Goal: Book appointment/travel/reservation

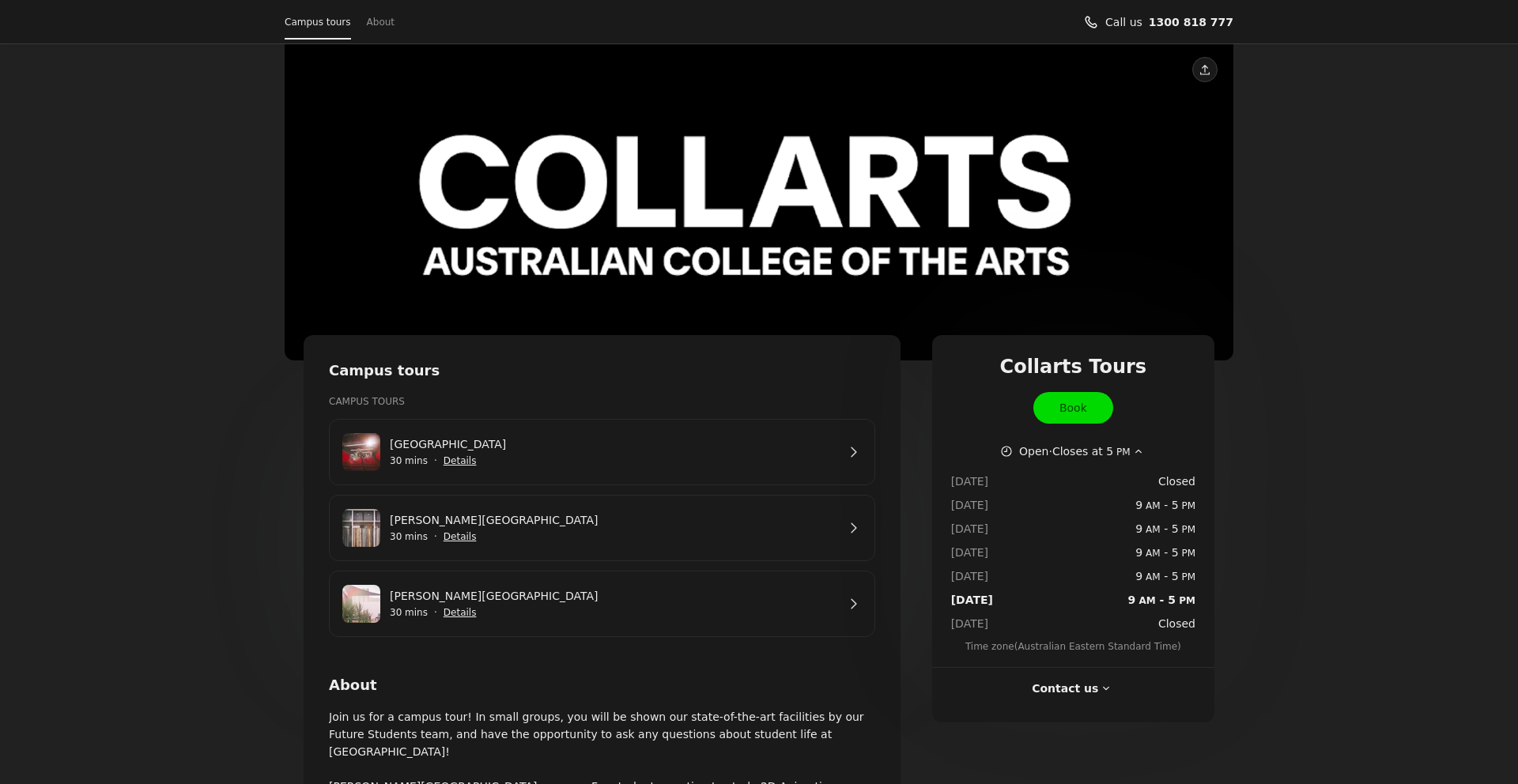
click at [836, 604] on link "[PERSON_NAME][GEOGRAPHIC_DATA]" at bounding box center [613, 595] width 447 height 17
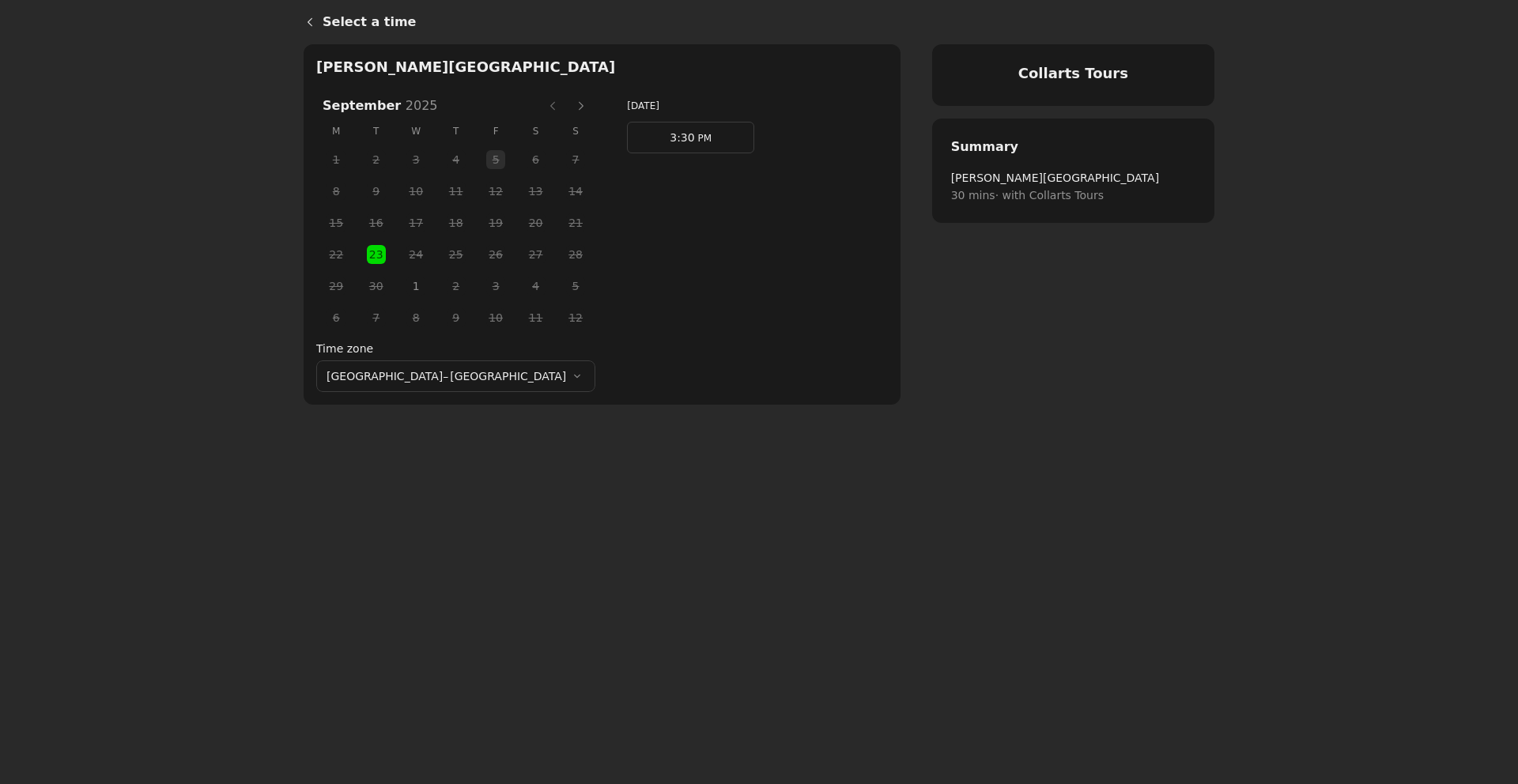
click at [365, 252] on span "23" at bounding box center [377, 255] width 24 height 24
click at [670, 138] on span "3:30" at bounding box center [682, 137] width 25 height 13
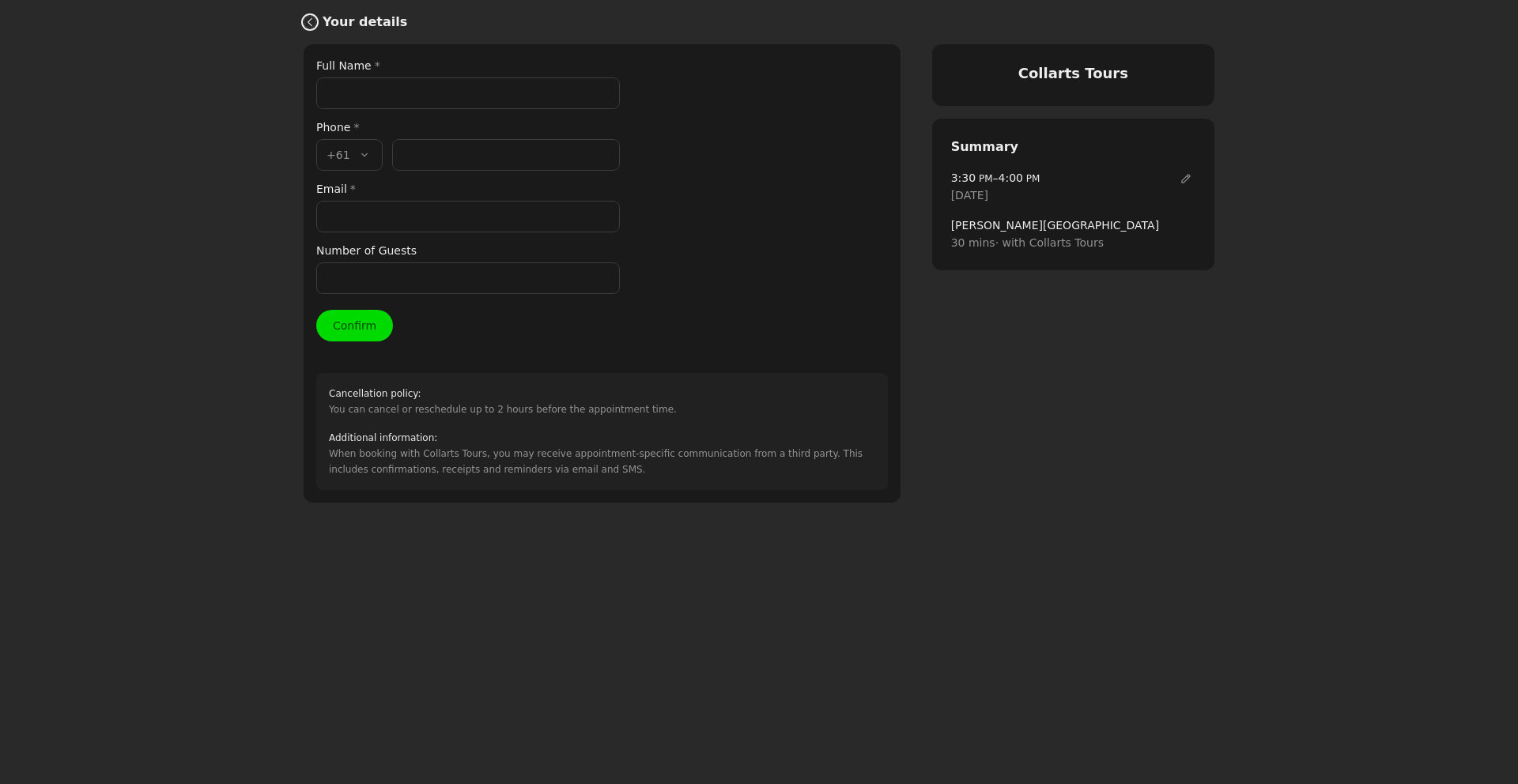
click at [310, 25] on icon "Back" at bounding box center [310, 22] width 13 height 13
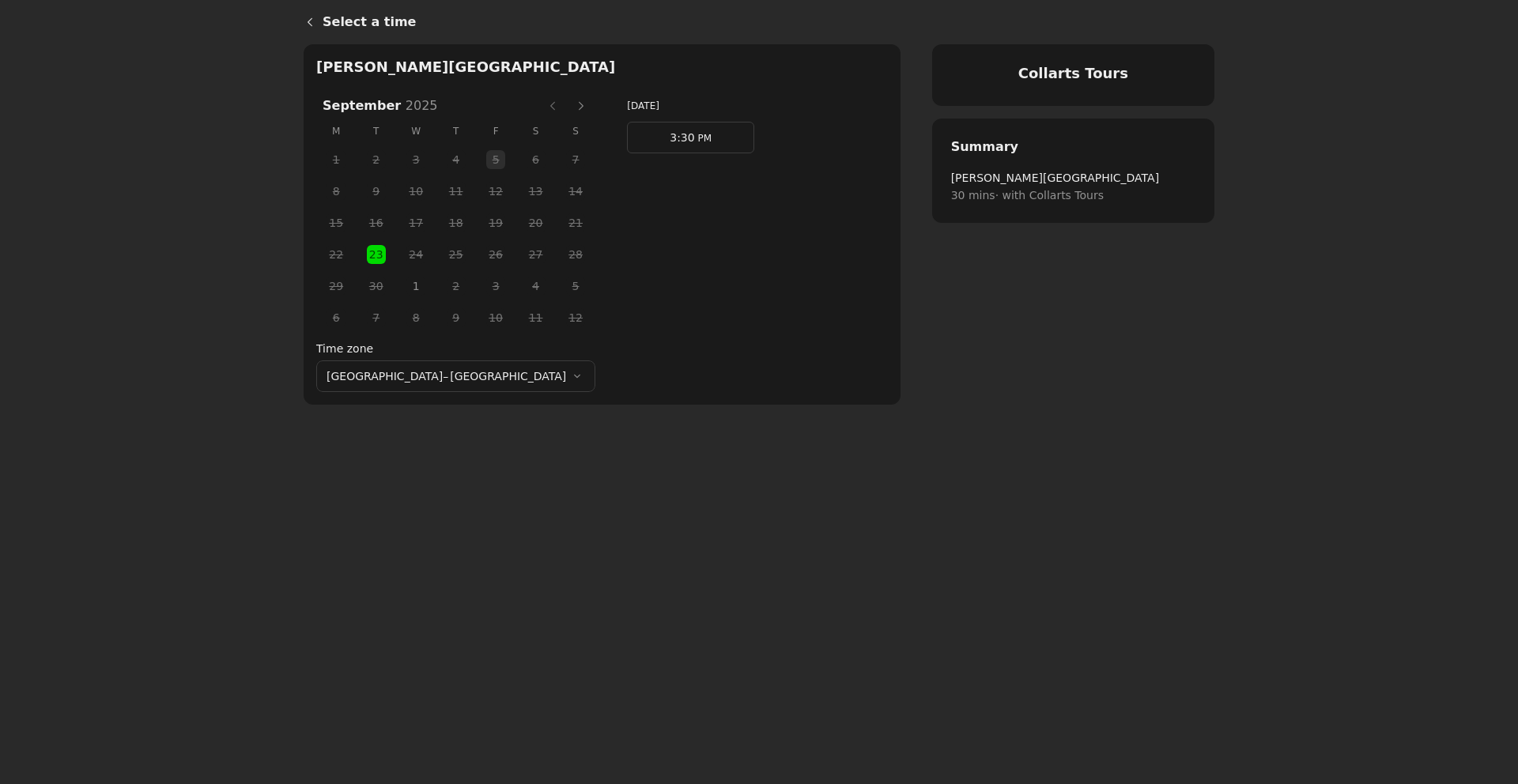
click at [662, 137] on link "3:30 PM" at bounding box center [690, 138] width 127 height 32
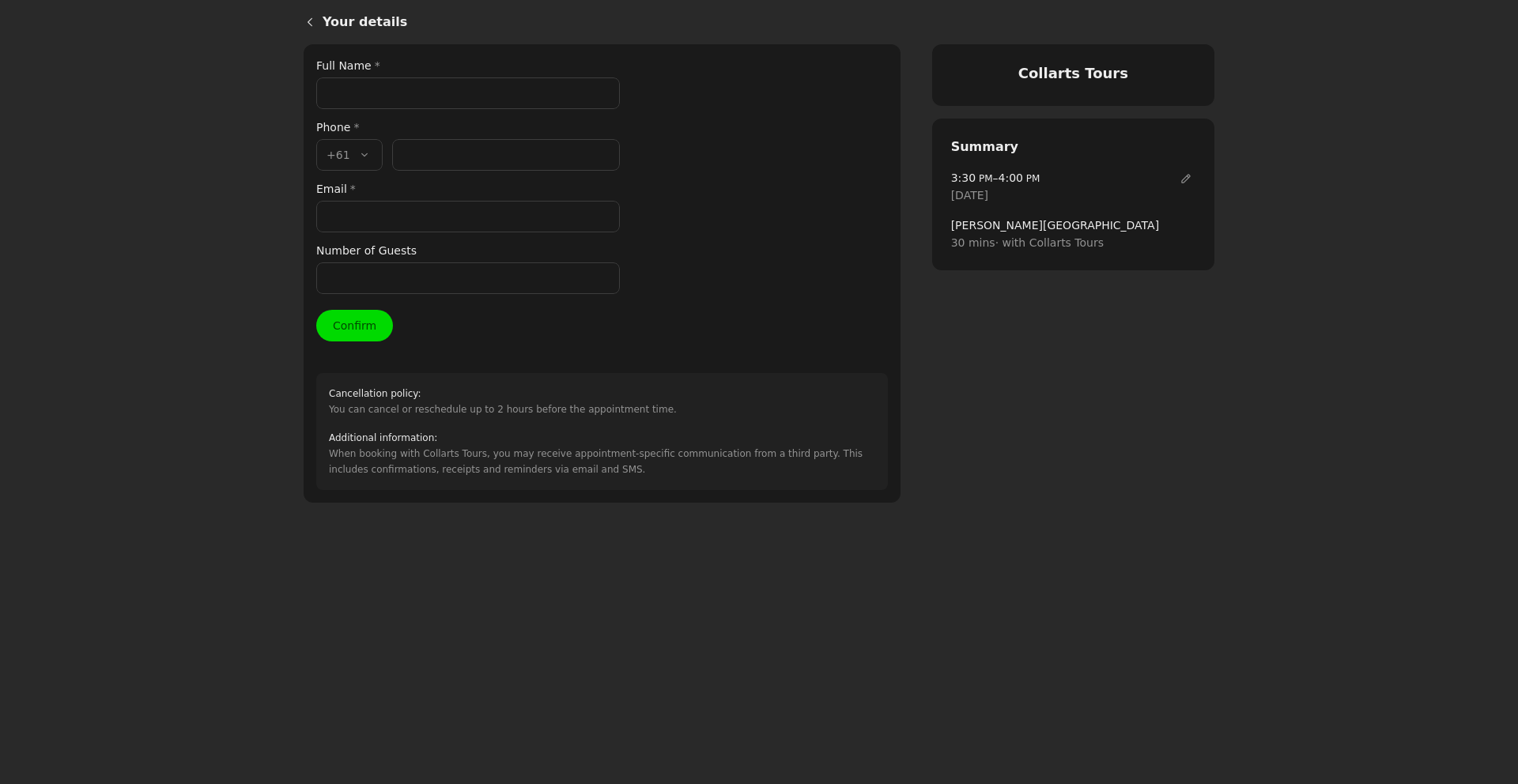
click at [385, 90] on input "Full Name *" at bounding box center [468, 94] width 304 height 32
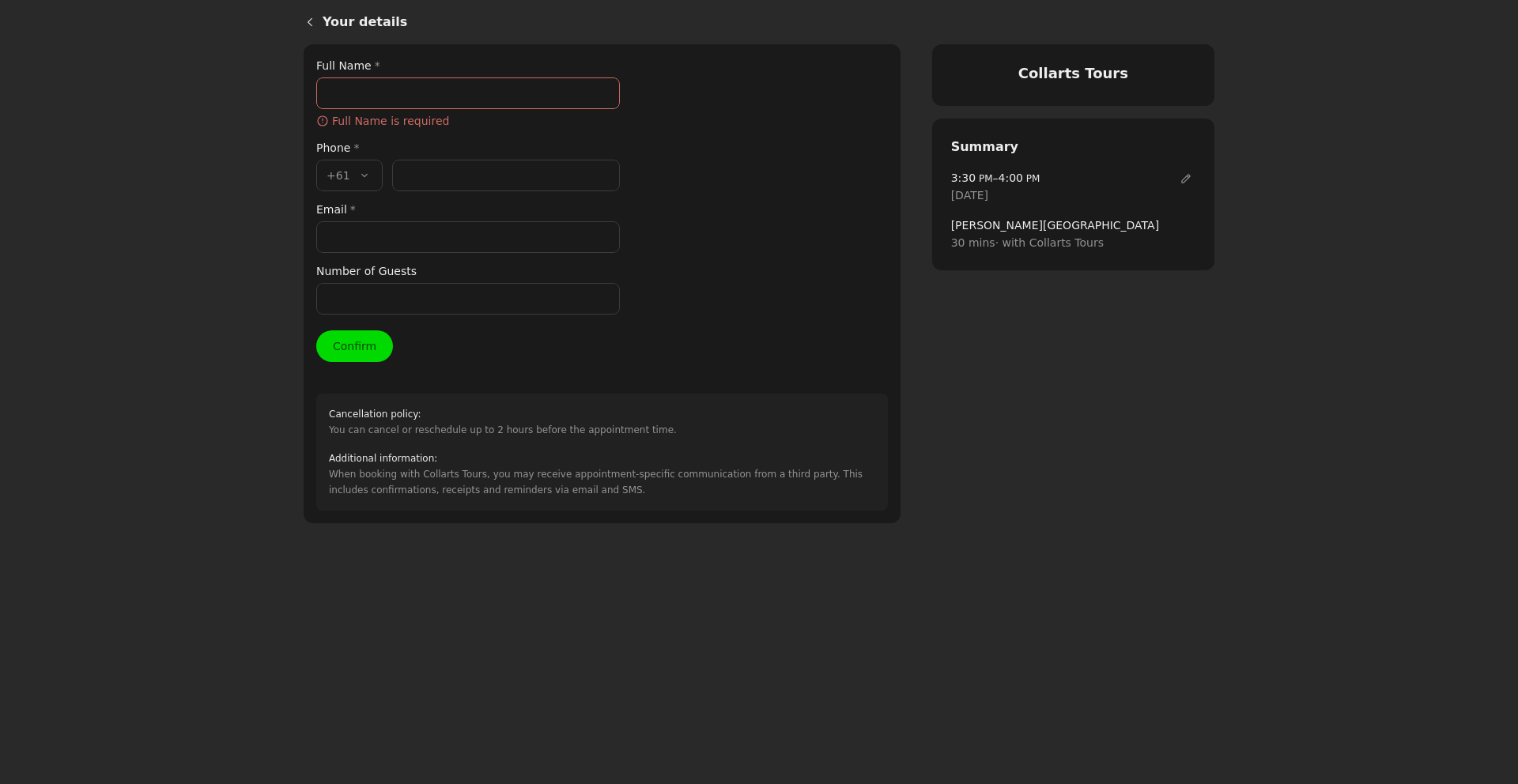
click at [415, 98] on input "Full Name *" at bounding box center [468, 94] width 304 height 32
paste input "[PERSON_NAME]"
type input "[PERSON_NAME]"
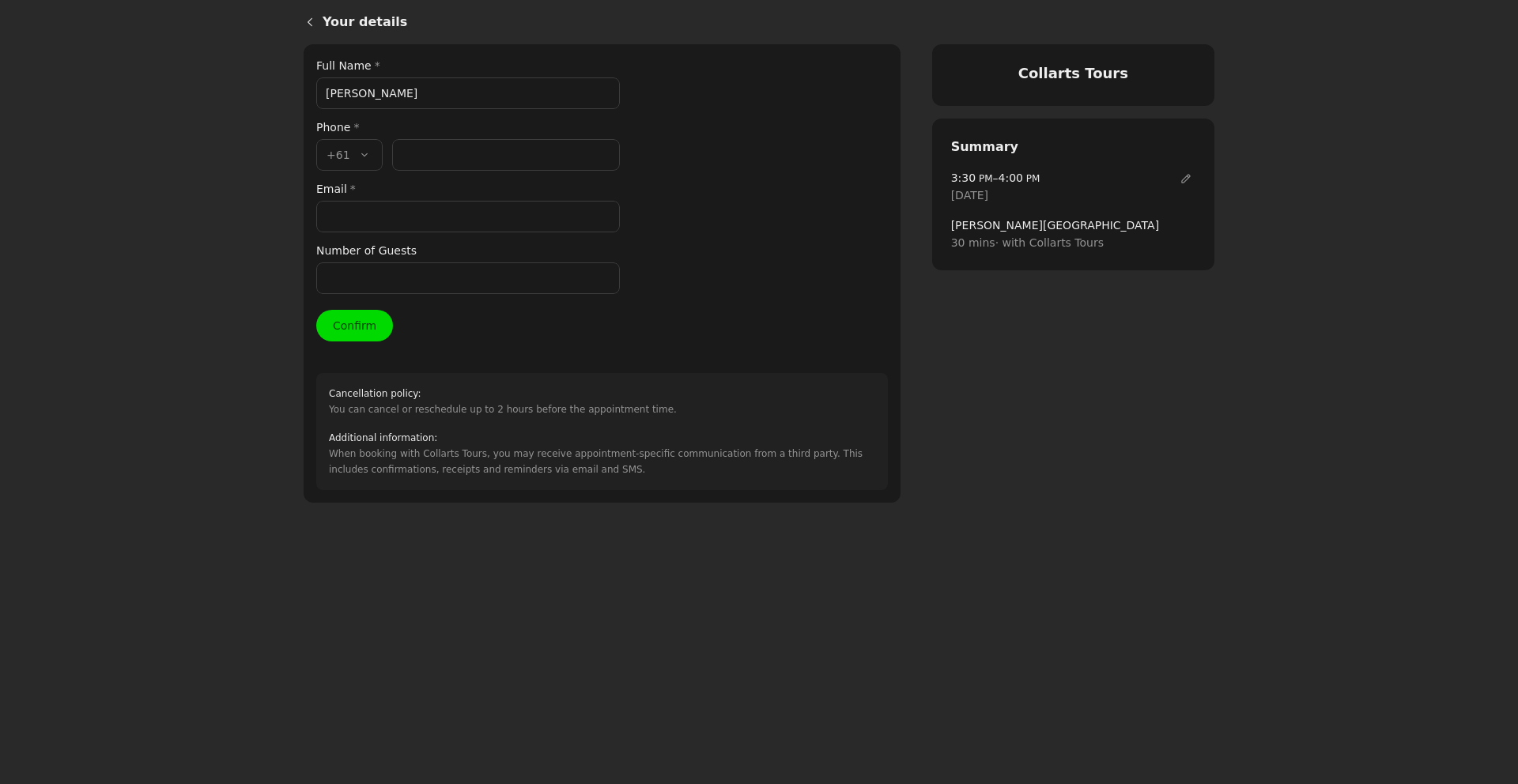
drag, startPoint x: 451, startPoint y: 184, endPoint x: 468, endPoint y: 182, distance: 17.1
click at [450, 184] on div "Full Name * [PERSON_NAME] Phone * Country code * , +61 +61 Phone number * Email…" at bounding box center [468, 175] width 304 height 237
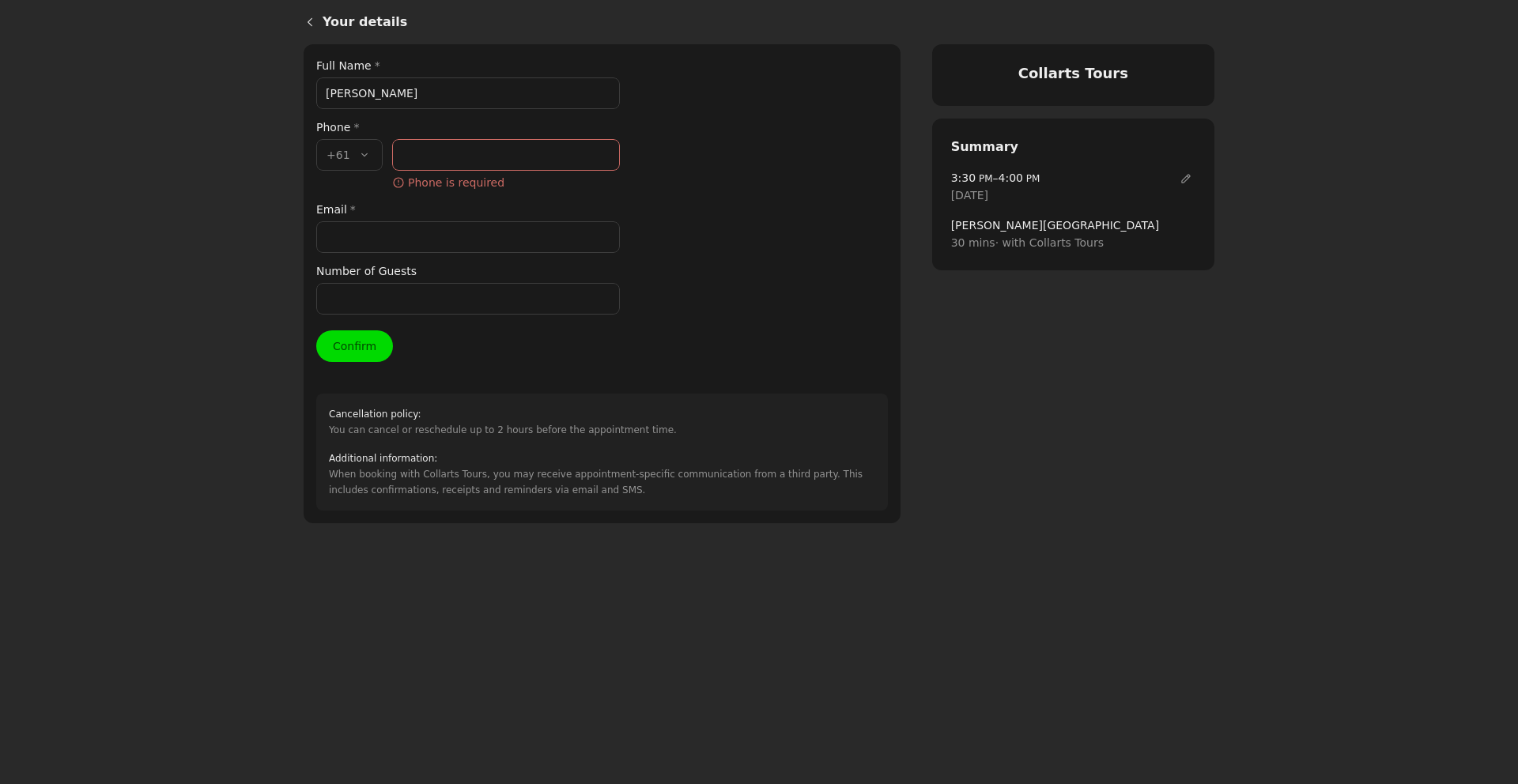
click at [460, 150] on input "Phone number *" at bounding box center [506, 155] width 228 height 32
paste input "419 381 624"
type input "419 381 624"
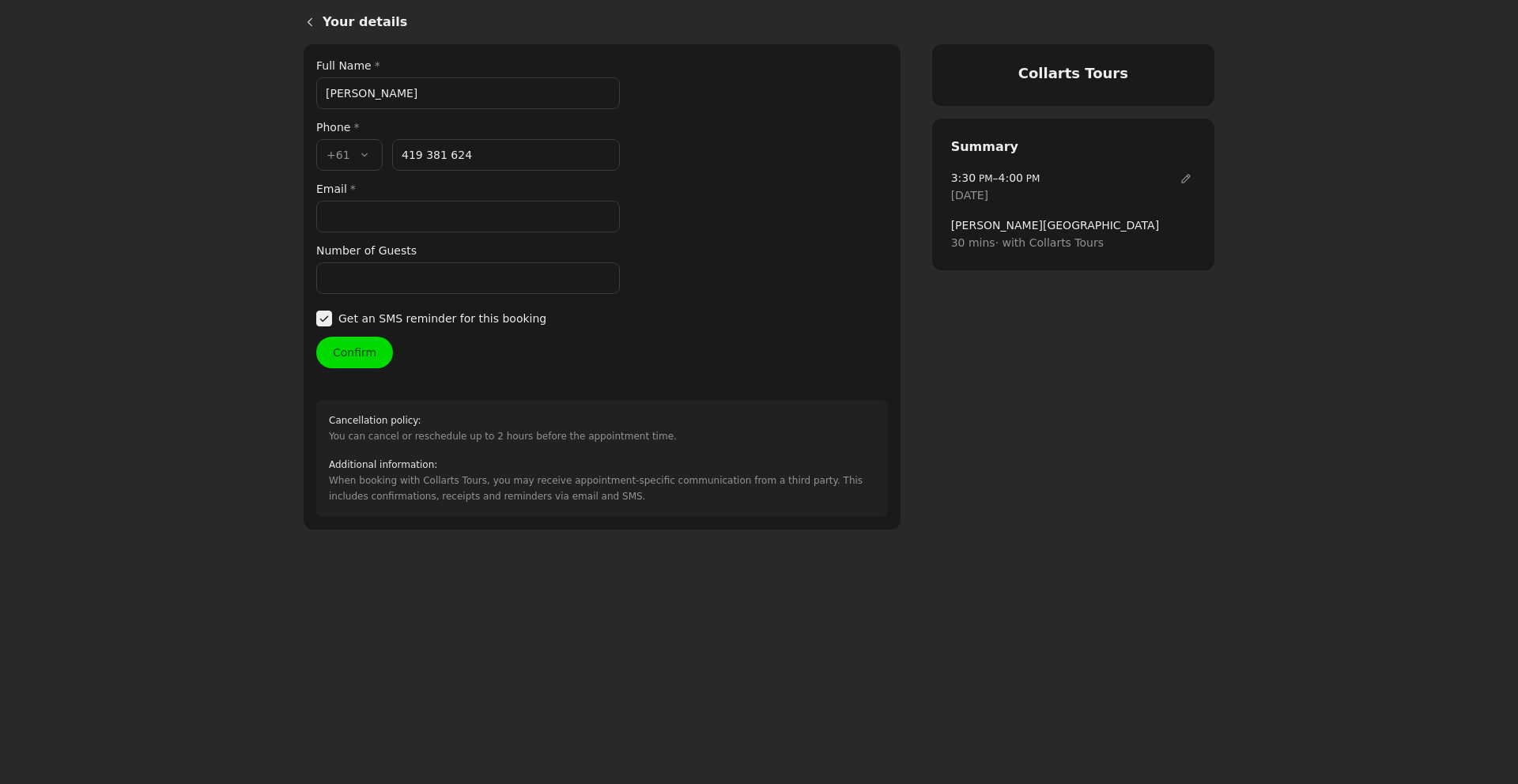
click at [381, 214] on input "Email *" at bounding box center [468, 217] width 304 height 32
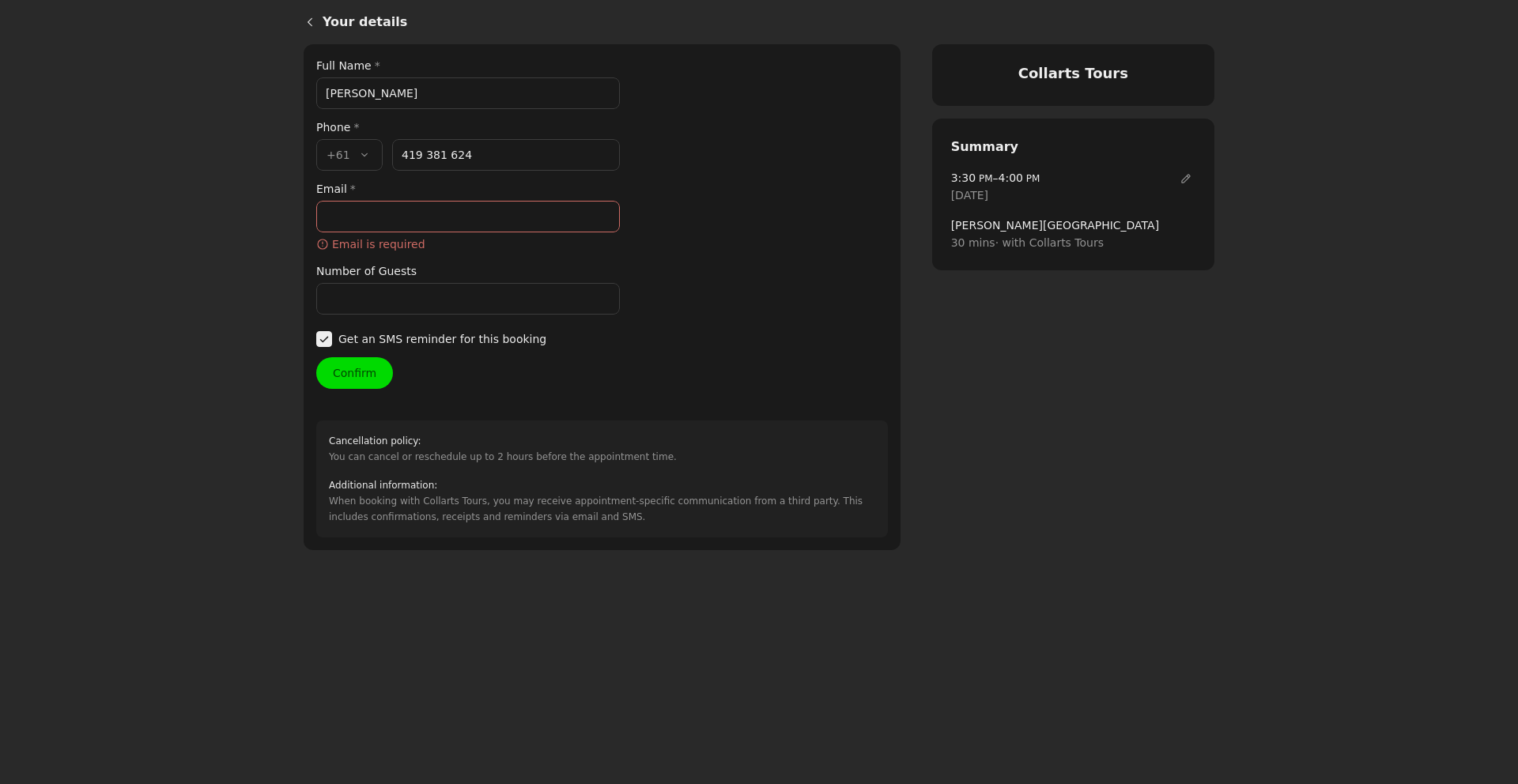
click at [384, 222] on input "Email *" at bounding box center [468, 217] width 304 height 32
click at [384, 221] on input "Email *" at bounding box center [468, 217] width 304 height 32
paste input "[EMAIL_ADDRESS][DOMAIN_NAME]"
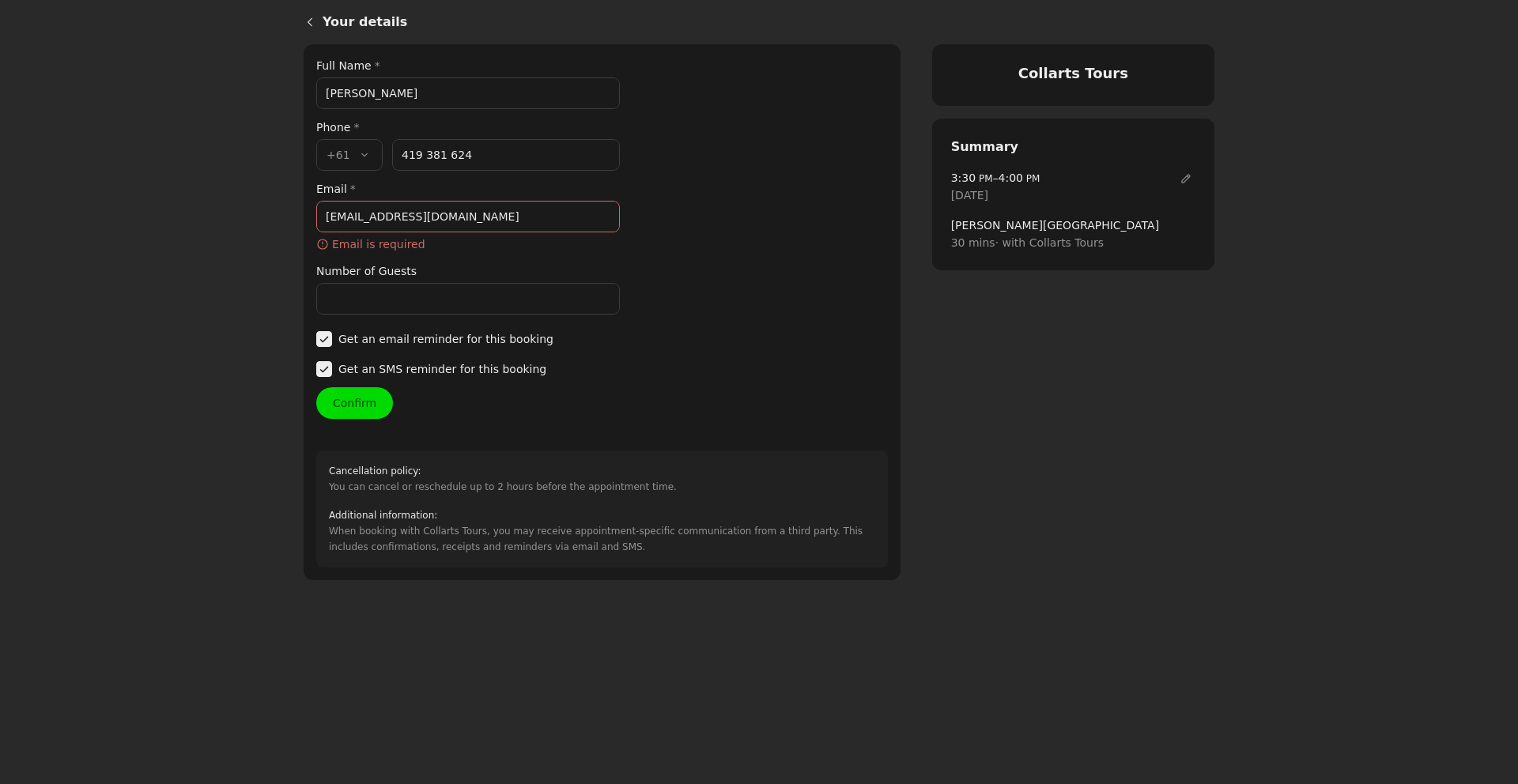
type input "[EMAIL_ADDRESS][DOMAIN_NAME]"
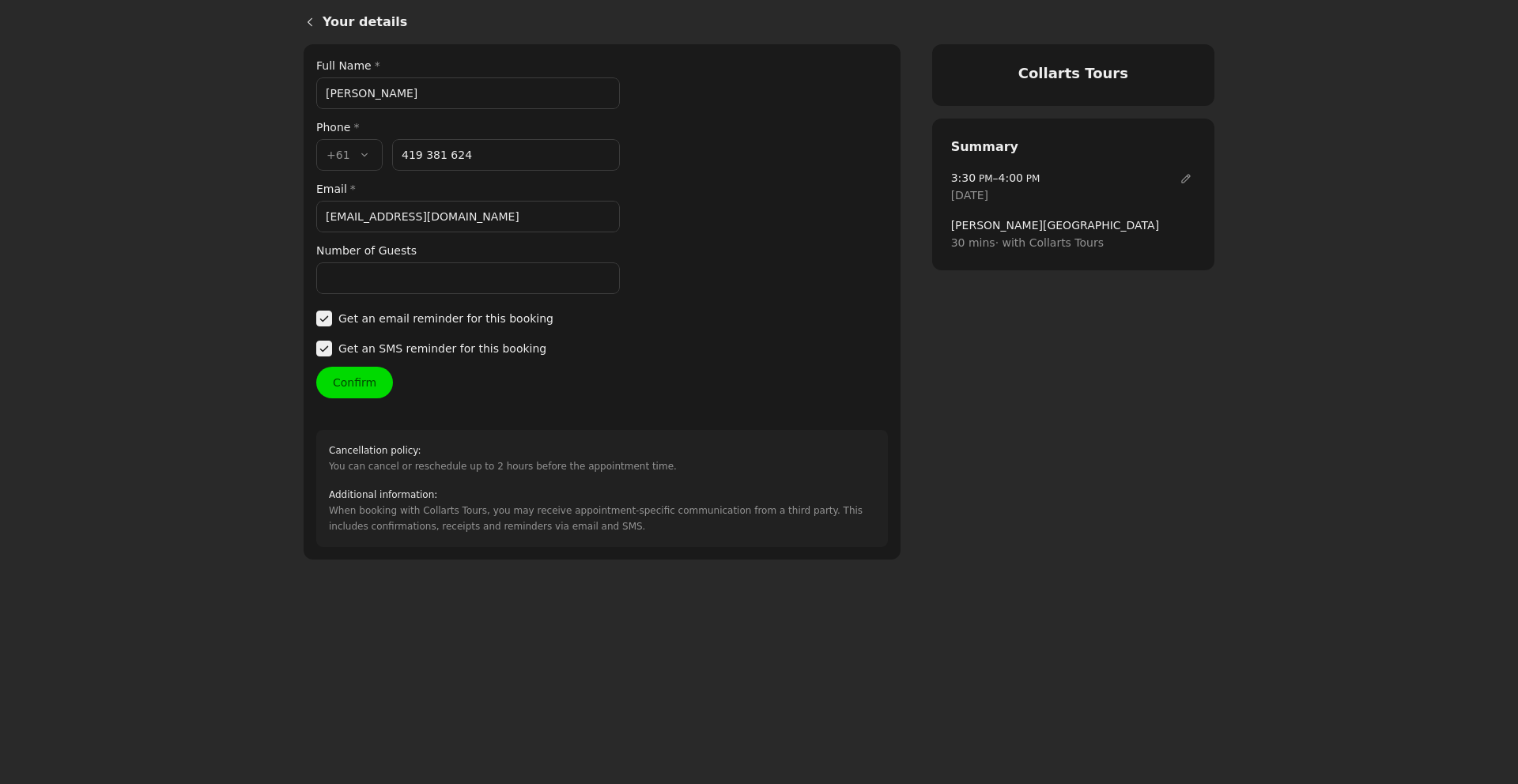
click at [377, 305] on div "Your details Full Name * [PERSON_NAME] Phone * Country code * , +61 +61 Phone n…" at bounding box center [602, 302] width 572 height 490
type input "1"
click at [370, 380] on button "Confirm" at bounding box center [354, 383] width 77 height 32
